Goal: Information Seeking & Learning: Learn about a topic

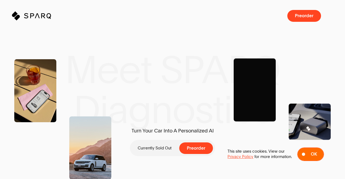
click at [304, 156] on button "Ok" at bounding box center [310, 154] width 27 height 13
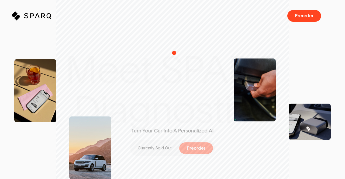
click at [174, 53] on div "Turn Your Car Into A Personalized AI Currently Sold Out Preorder" at bounding box center [172, 89] width 103 height 203
click at [199, 105] on div "Turn Your Car Into A Personalized AI Currently Sold Out Preorder" at bounding box center [172, 89] width 103 height 203
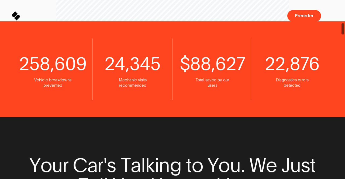
drag, startPoint x: 344, startPoint y: 9, endPoint x: 343, endPoint y: 25, distance: 15.7
click at [343, 25] on span at bounding box center [343, 28] width 3 height 11
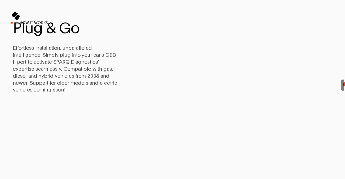
drag, startPoint x: 343, startPoint y: 31, endPoint x: 345, endPoint y: 84, distance: 53.2
click at [345, 84] on span at bounding box center [343, 89] width 4 height 179
drag, startPoint x: 345, startPoint y: 84, endPoint x: 345, endPoint y: 22, distance: 62.0
click at [345, 22] on span at bounding box center [343, 89] width 4 height 179
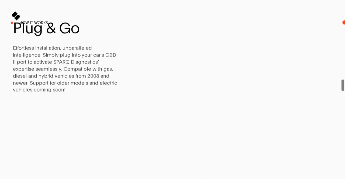
click at [345, 22] on span at bounding box center [343, 89] width 4 height 179
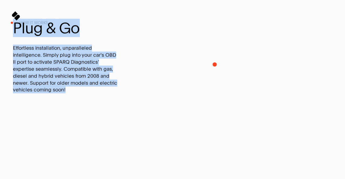
drag, startPoint x: 345, startPoint y: 22, endPoint x: 215, endPoint y: 64, distance: 136.6
click at [215, 0] on body "Sparq Keeps You Moving ® Meet SPARQ Diagnostics 0% Sparq Preorder Meet SPARQ Di…" at bounding box center [172, 0] width 345 height 0
click at [215, 64] on video at bounding box center [260, 65] width 170 height 85
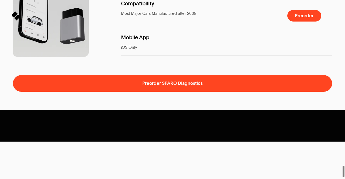
drag, startPoint x: 344, startPoint y: 89, endPoint x: 342, endPoint y: 184, distance: 95.0
click at [342, 0] on html "Sparq Keeps You Moving ® Meet SPARQ Diagnostics 0% Sparq Preorder Meet SPARQ Di…" at bounding box center [172, 0] width 345 height 0
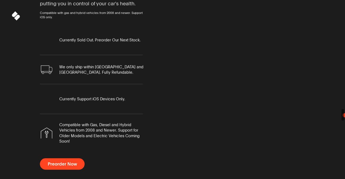
drag, startPoint x: 344, startPoint y: 174, endPoint x: 345, endPoint y: 114, distance: 59.6
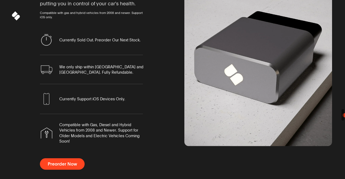
click at [345, 114] on span at bounding box center [343, 89] width 4 height 179
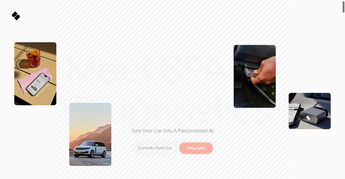
drag, startPoint x: 344, startPoint y: 116, endPoint x: 345, endPoint y: -23, distance: 139.4
click at [345, 0] on html "Sparq Keeps You Moving ® Meet SPARQ Diagnostics 0% Sparq Preorder Meet SPARQ Di…" at bounding box center [172, 0] width 345 height 0
